Goal: Task Accomplishment & Management: Manage account settings

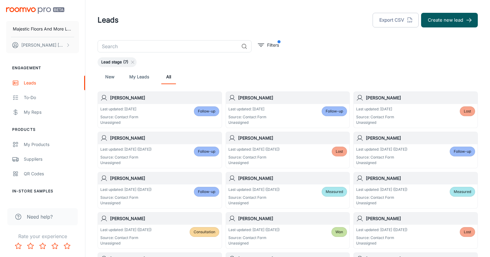
click at [208, 151] on span "Follow-up" at bounding box center [206, 151] width 17 height 5
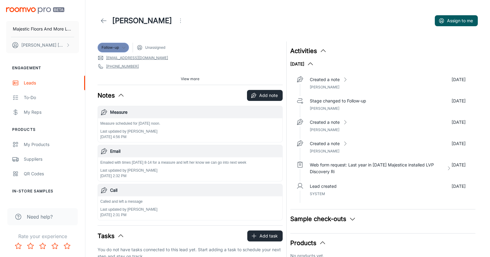
click at [123, 49] on icon at bounding box center [123, 47] width 5 height 5
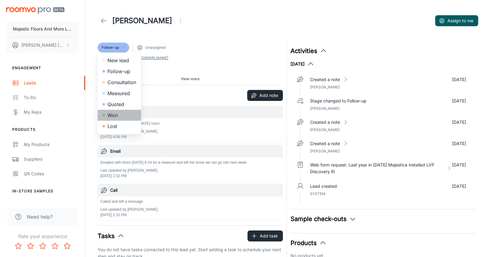
click at [120, 116] on li "Won" at bounding box center [119, 115] width 43 height 11
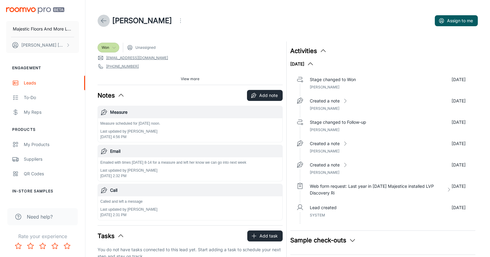
click at [108, 21] on link at bounding box center [104, 21] width 12 height 12
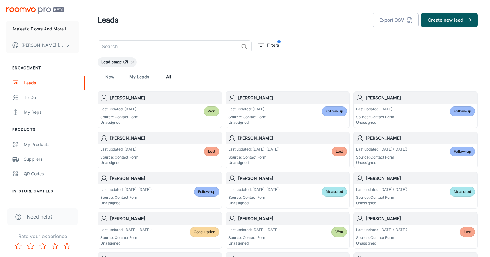
click at [385, 138] on h6 "[PERSON_NAME]" at bounding box center [420, 138] width 109 height 7
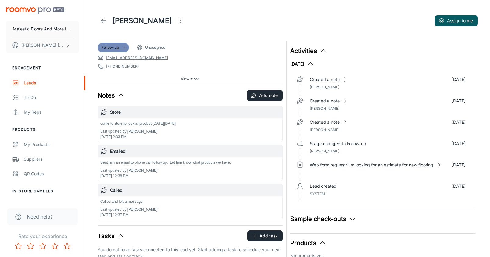
click at [123, 47] on icon at bounding box center [123, 47] width 5 height 5
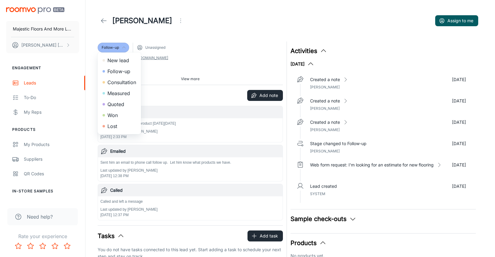
click at [263, 139] on div at bounding box center [247, 128] width 495 height 257
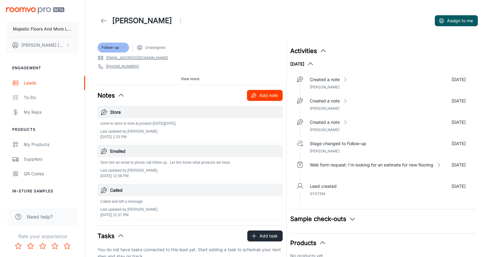
click at [268, 99] on button "Add note" at bounding box center [265, 95] width 36 height 11
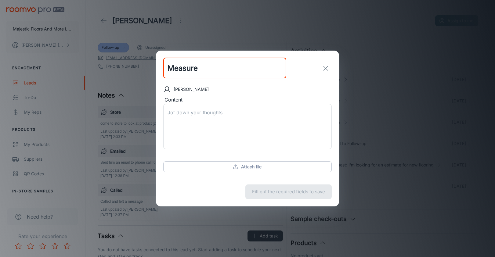
type input "Measure"
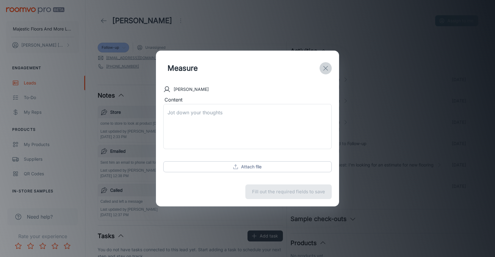
type textarea "`"
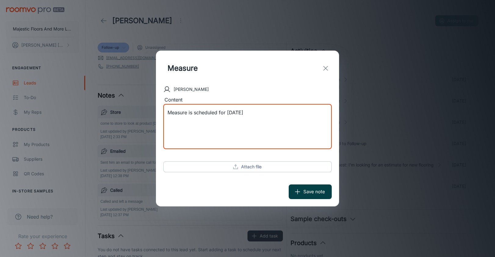
type textarea "Measure is scheduled for [DATE]"
click at [316, 192] on button "Save note" at bounding box center [309, 191] width 43 height 15
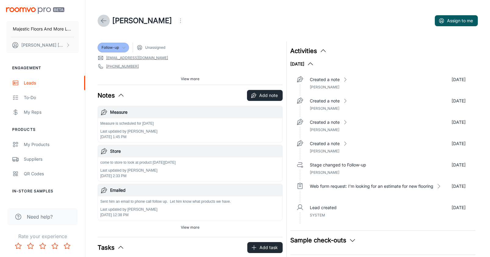
click at [105, 19] on icon at bounding box center [103, 20] width 7 height 7
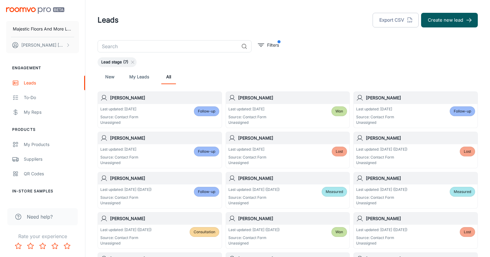
click at [136, 179] on h6 "[PERSON_NAME]" at bounding box center [164, 178] width 109 height 7
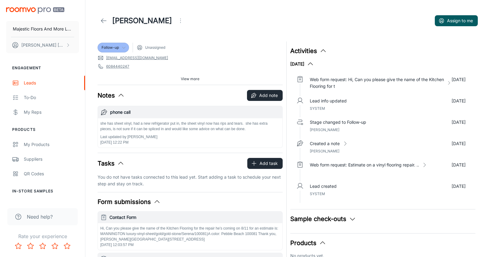
click at [123, 48] on icon at bounding box center [123, 47] width 5 height 5
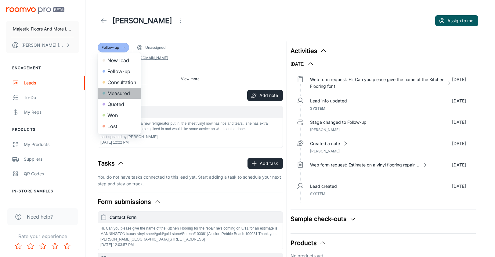
click at [125, 91] on li "Measured" at bounding box center [119, 93] width 43 height 11
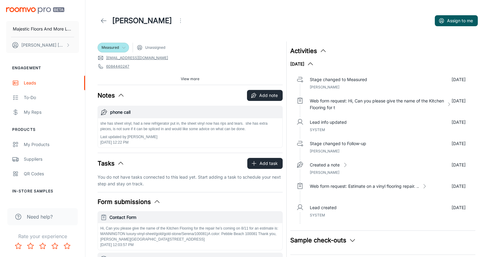
click at [101, 16] on link at bounding box center [104, 21] width 12 height 12
